Goal: Task Accomplishment & Management: Use online tool/utility

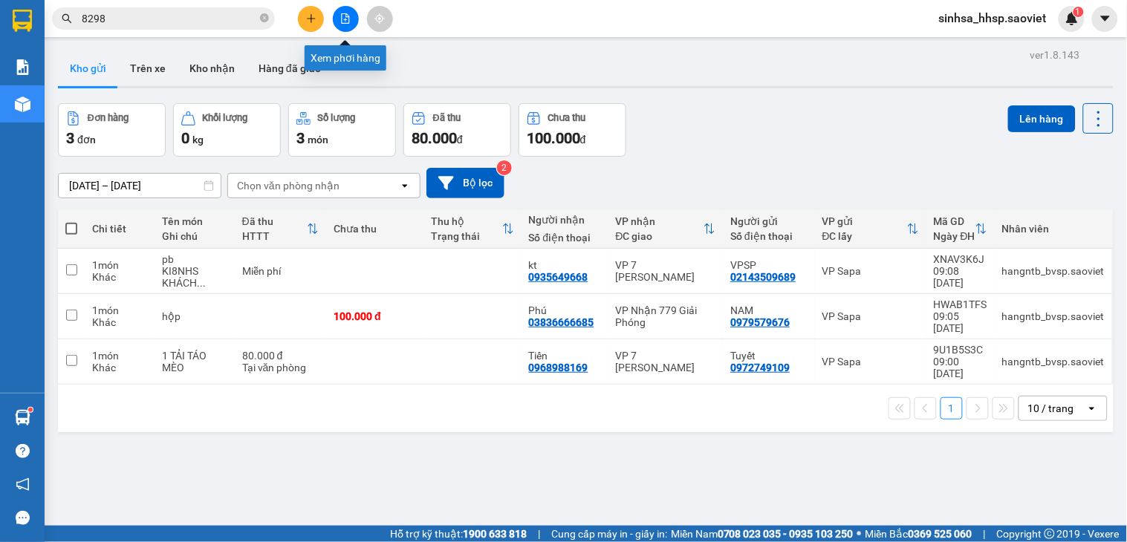
click at [353, 21] on button at bounding box center [346, 19] width 26 height 26
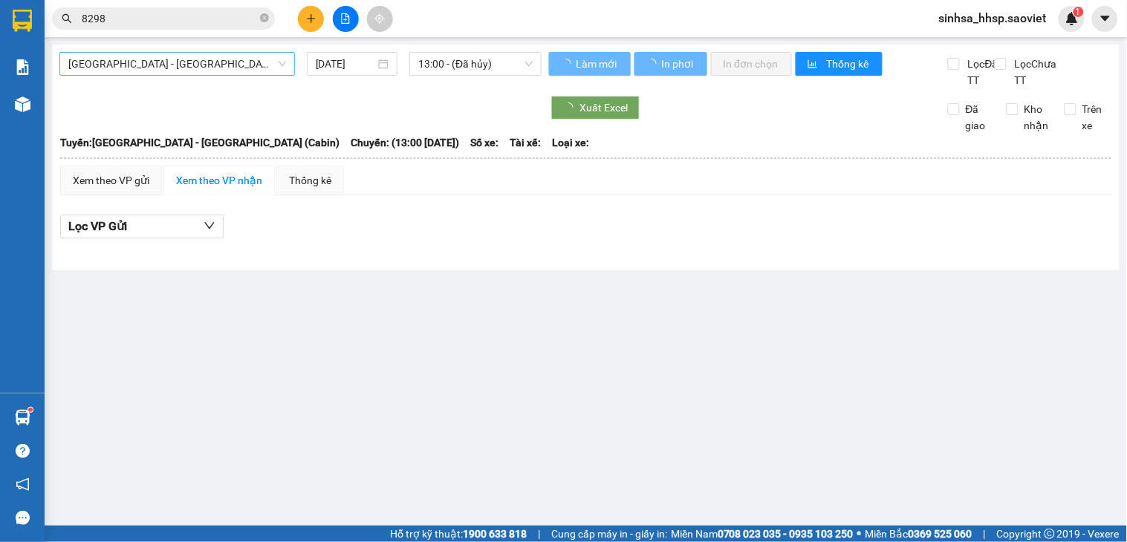
click at [152, 62] on span "[GEOGRAPHIC_DATA] - [GEOGRAPHIC_DATA] (Cabin)" at bounding box center [177, 64] width 218 height 22
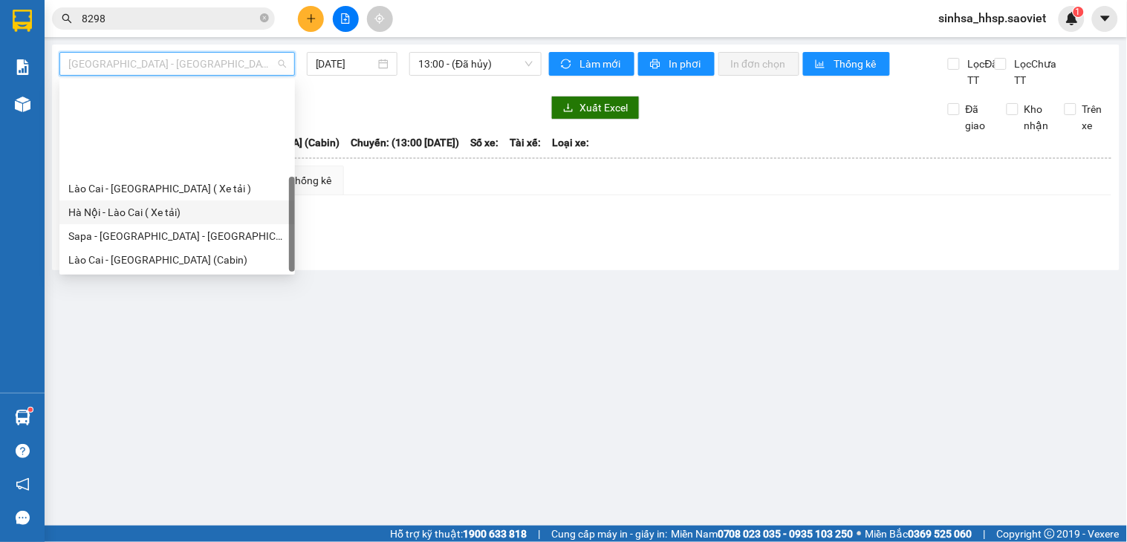
scroll to position [119, 0]
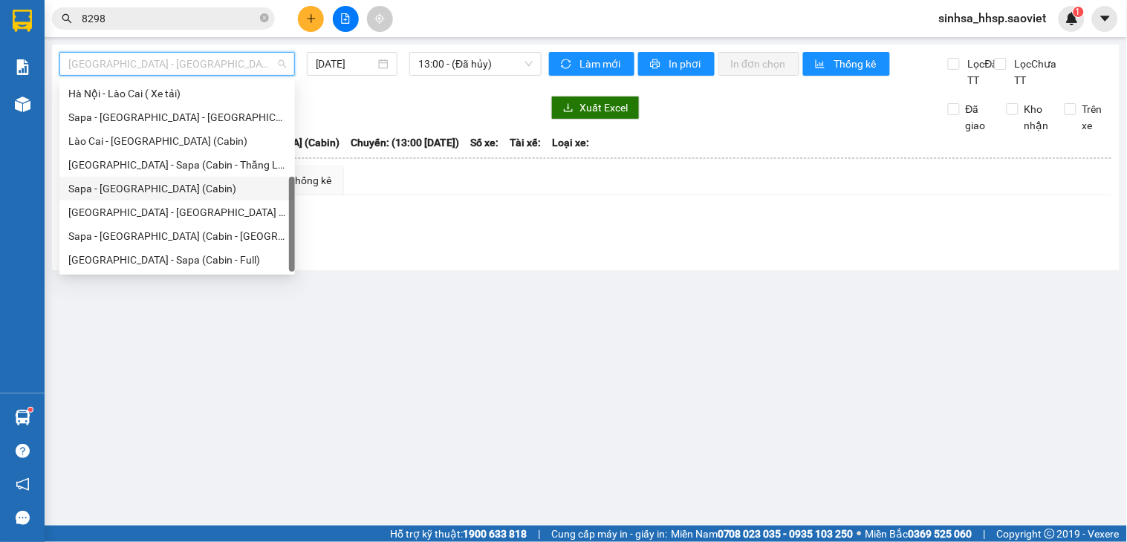
click at [123, 186] on div "Sapa - [GEOGRAPHIC_DATA] (Cabin)" at bounding box center [177, 189] width 218 height 16
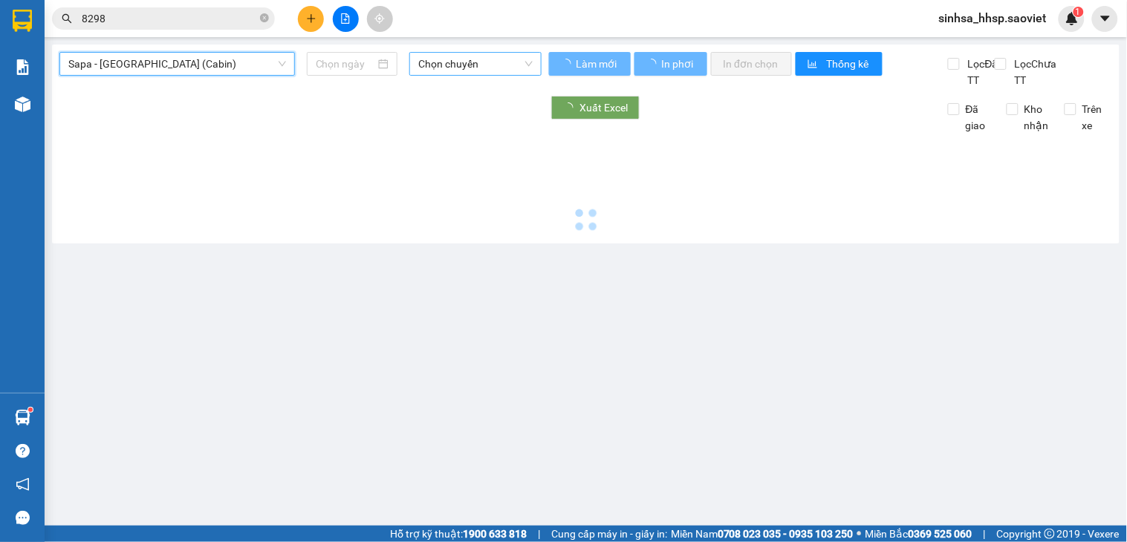
type input "[DATE]"
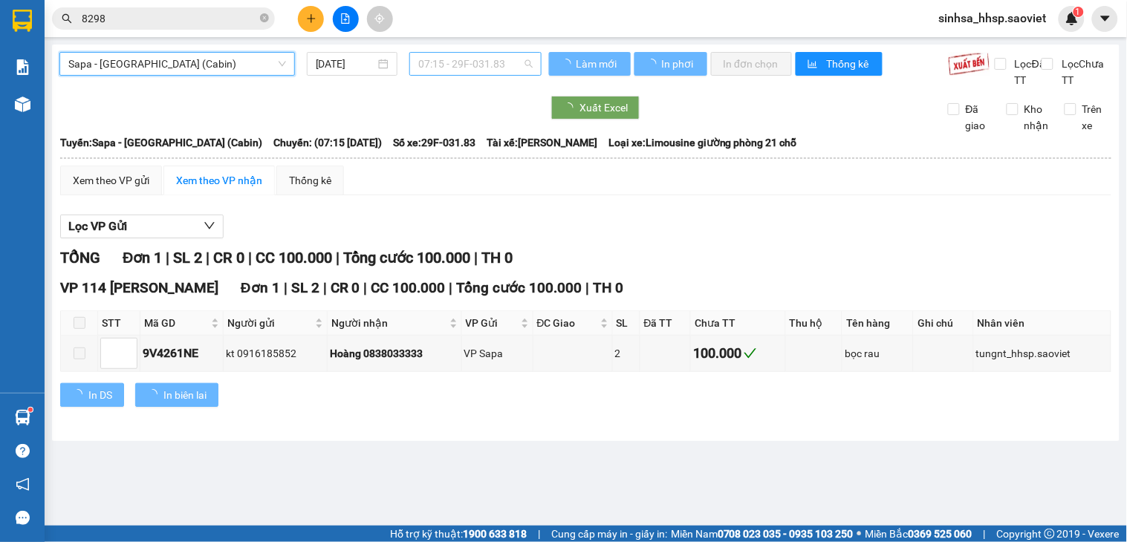
click at [513, 65] on span "07:15 - 29F-031.83" at bounding box center [475, 64] width 114 height 22
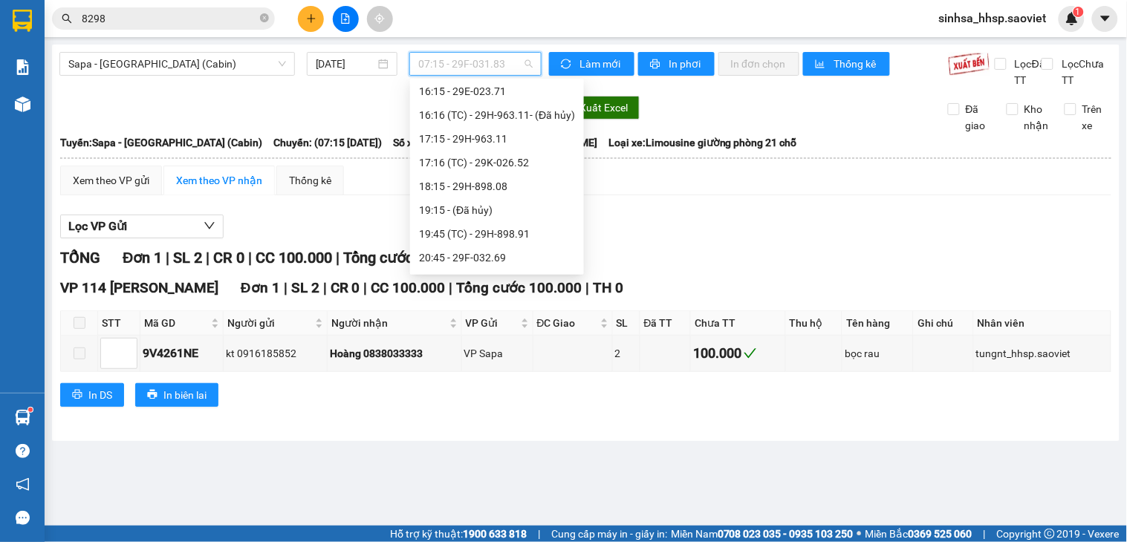
scroll to position [477, 0]
click at [466, 210] on div "19:15 - (Đã hủy)" at bounding box center [497, 211] width 156 height 16
